Goal: Information Seeking & Learning: Learn about a topic

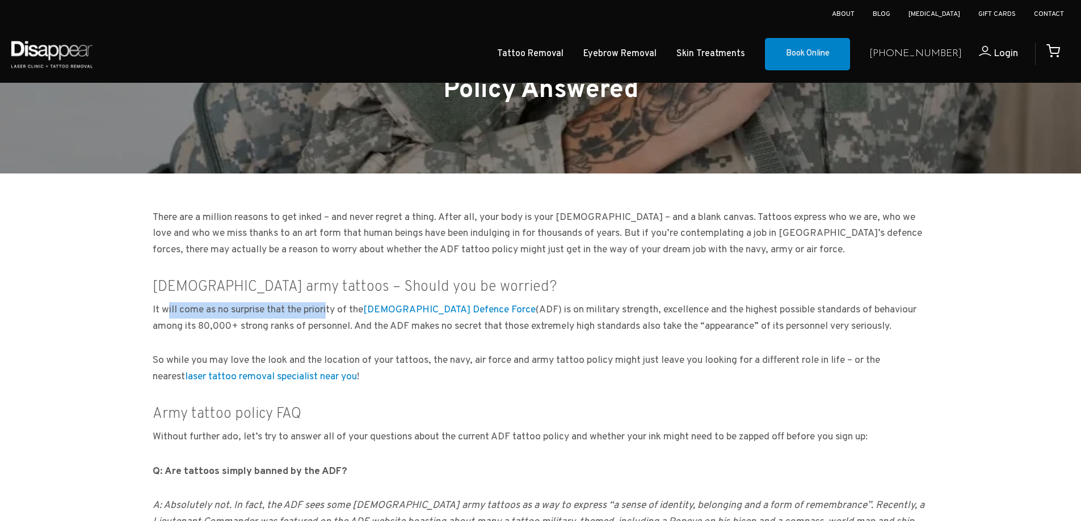
drag, startPoint x: 154, startPoint y: 285, endPoint x: 319, endPoint y: 275, distance: 165.9
click at [319, 302] on p "It will come as no surprise that the priority of the [DEMOGRAPHIC_DATA] Defence…" at bounding box center [541, 318] width 776 height 33
click at [322, 302] on p "It will come as no surprise that the priority of the [DEMOGRAPHIC_DATA] Defence…" at bounding box center [541, 318] width 776 height 33
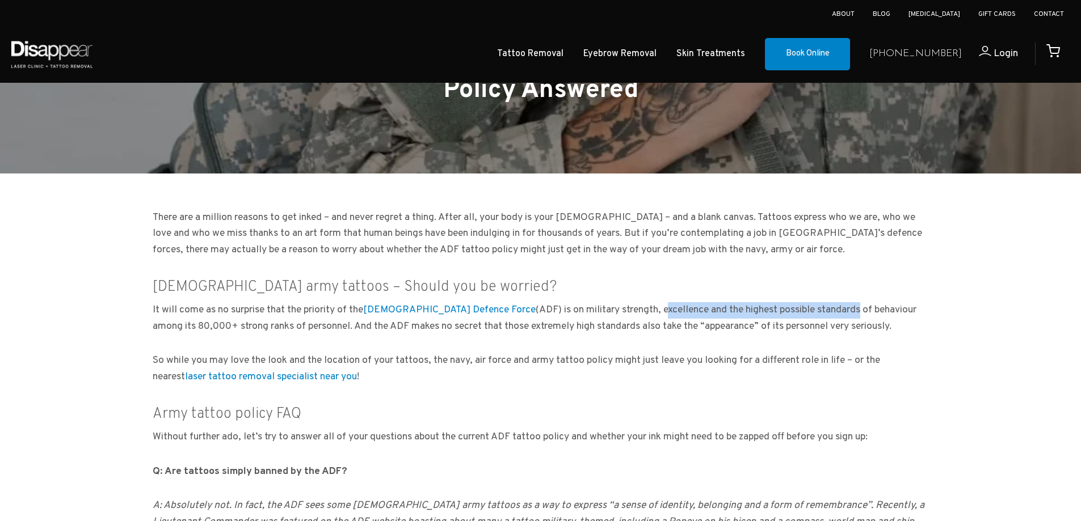
drag, startPoint x: 615, startPoint y: 282, endPoint x: 816, endPoint y: 284, distance: 200.8
click at [816, 302] on p "It will come as no surprise that the priority of the [DEMOGRAPHIC_DATA] Defence…" at bounding box center [541, 318] width 776 height 33
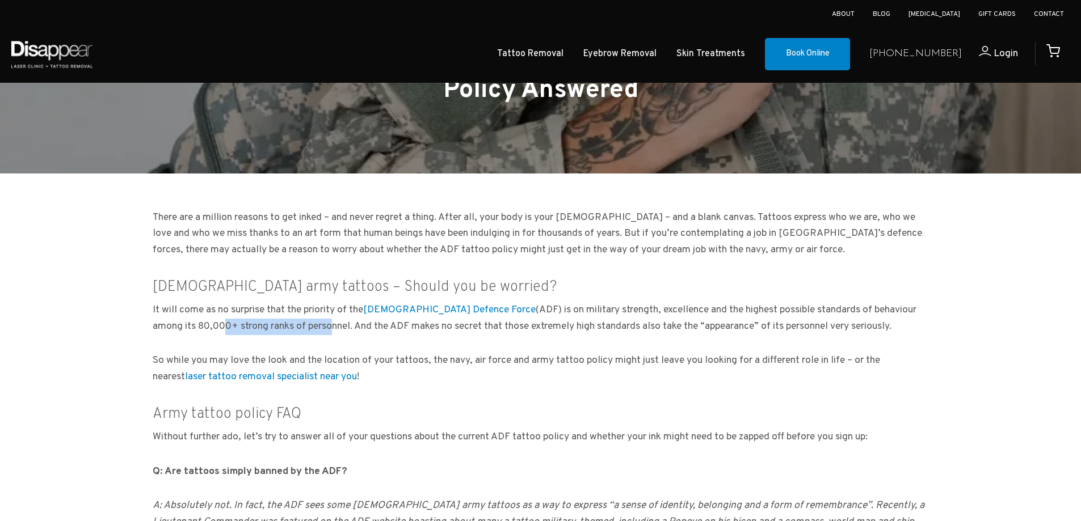
drag, startPoint x: 175, startPoint y: 298, endPoint x: 283, endPoint y: 293, distance: 107.9
click at [283, 302] on p "It will come as no surprise that the priority of the [DEMOGRAPHIC_DATA] Defence…" at bounding box center [541, 318] width 776 height 33
drag, startPoint x: 325, startPoint y: 300, endPoint x: 471, endPoint y: 302, distance: 146.4
click at [471, 302] on p "It will come as no surprise that the priority of the [DEMOGRAPHIC_DATA] Defence…" at bounding box center [541, 318] width 776 height 33
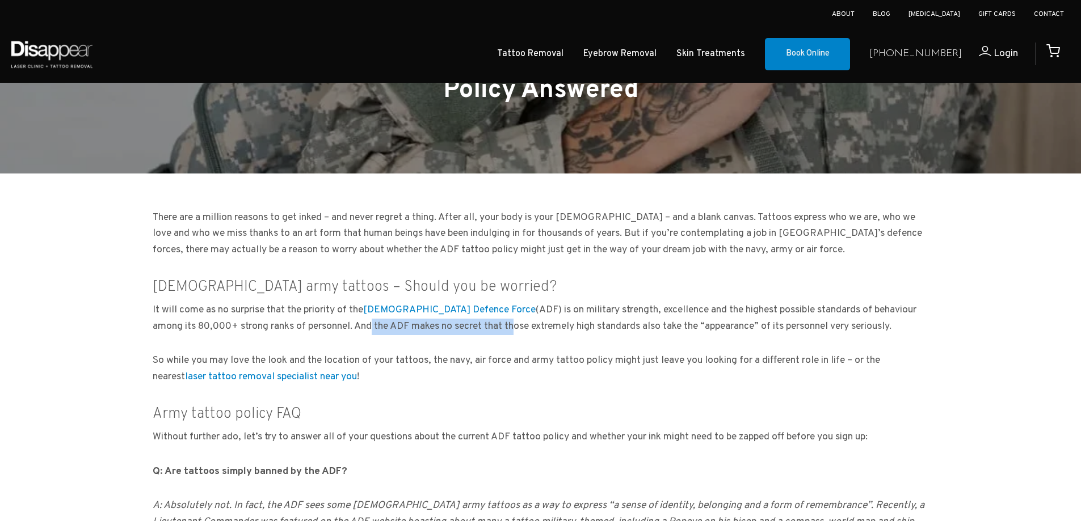
click at [471, 302] on p "It will come as no surprise that the priority of the [DEMOGRAPHIC_DATA] Defence…" at bounding box center [541, 318] width 776 height 33
drag, startPoint x: 307, startPoint y: 302, endPoint x: 471, endPoint y: 303, distance: 164.0
click at [471, 303] on p "It will come as no surprise that the priority of the [DEMOGRAPHIC_DATA] Defence…" at bounding box center [541, 318] width 776 height 33
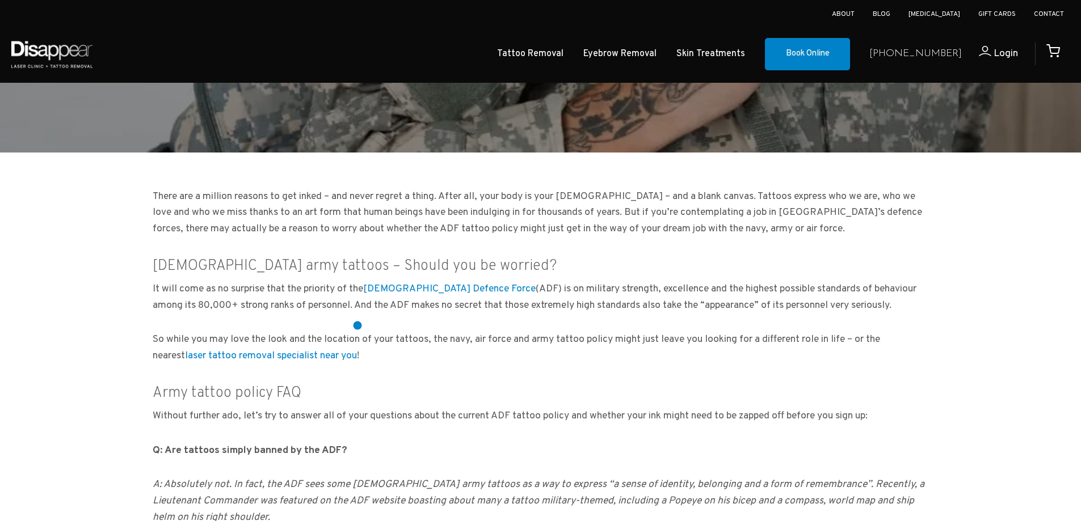
scroll to position [227, 0]
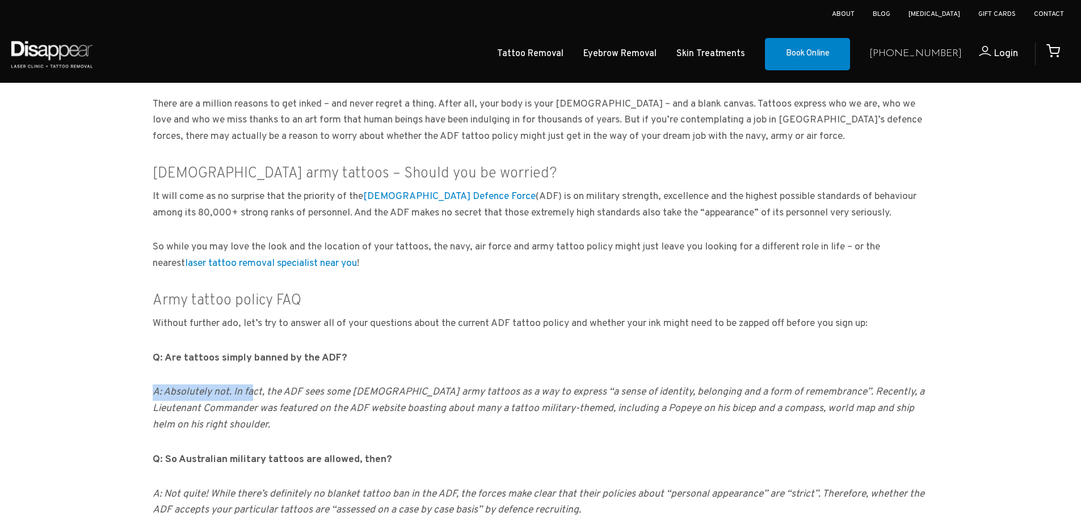
drag, startPoint x: 163, startPoint y: 366, endPoint x: 250, endPoint y: 374, distance: 86.6
click at [250, 385] on p "A: Absolutely not. In fact, the ADF sees some [DEMOGRAPHIC_DATA] army tattoos a…" at bounding box center [541, 409] width 776 height 49
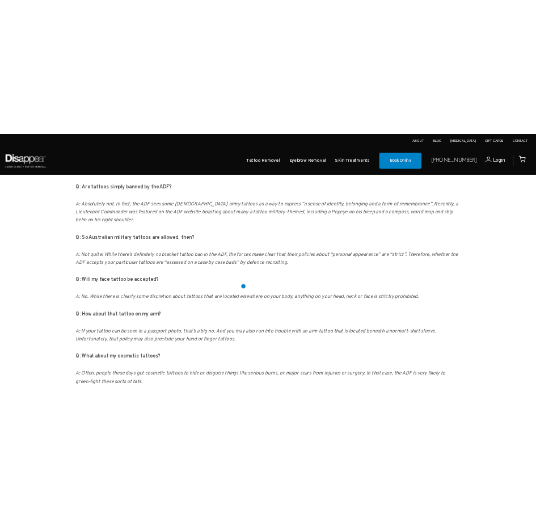
scroll to position [511, 0]
